Goal: Information Seeking & Learning: Learn about a topic

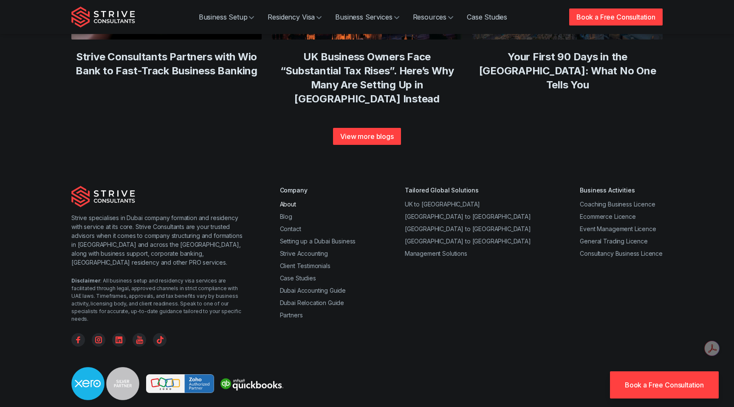
click at [289, 201] on link "About" at bounding box center [288, 204] width 16 height 7
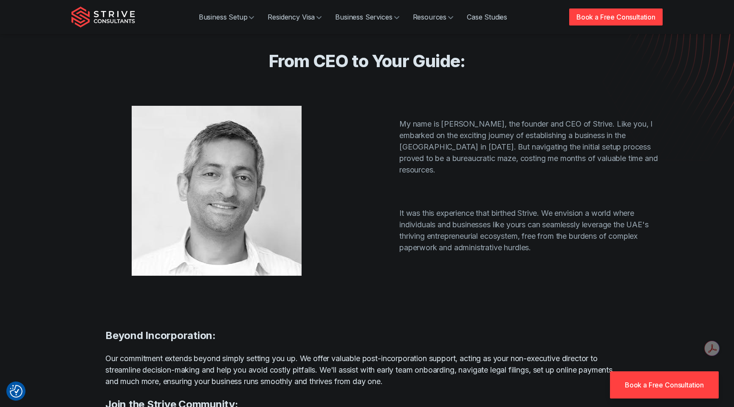
scroll to position [151, 0]
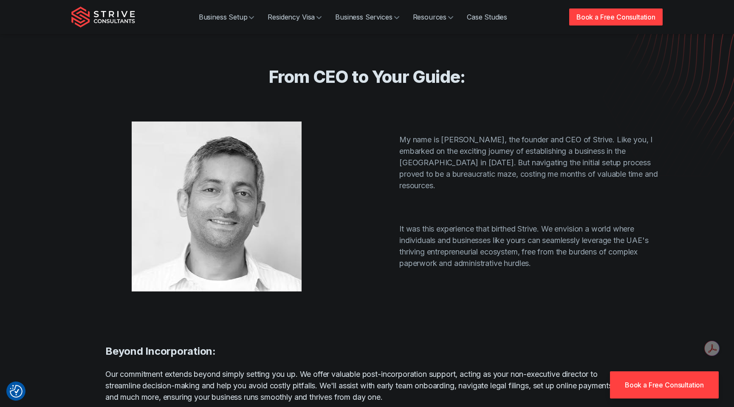
drag, startPoint x: 400, startPoint y: 115, endPoint x: 547, endPoint y: 229, distance: 186.2
click at [547, 229] on div "My name is [PERSON_NAME], the founder and CEO of Strive. Like you, I embarked o…" at bounding box center [517, 201] width 291 height 135
copy div "My name is [PERSON_NAME], the founder and CEO of Strive. Like you, I embarked o…"
